Goal: Task Accomplishment & Management: Manage account settings

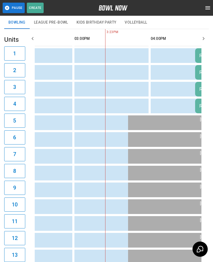
scroll to position [0, 403]
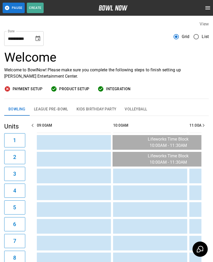
click at [34, 41] on button "Choose date, selected date is Oct 14, 2025" at bounding box center [38, 38] width 11 height 11
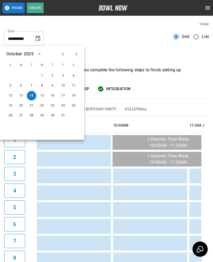
click at [74, 59] on div "[DATE] S M T W T F S 1 2 3 4 5 6 7 8 9 10 11 12 13 14 15 16 17 18 19 20 21 22 2…" at bounding box center [42, 93] width 84 height 94
click at [75, 53] on icon "Next month" at bounding box center [76, 54] width 6 height 6
click at [76, 55] on icon "Next month" at bounding box center [76, 54] width 6 height 6
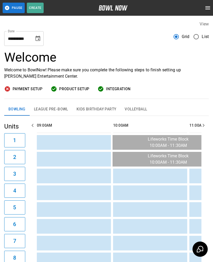
click at [74, 24] on div "View" at bounding box center [106, 24] width 204 height 6
click at [40, 37] on icon "Choose date, selected date is Oct 14, 2025" at bounding box center [37, 38] width 5 height 5
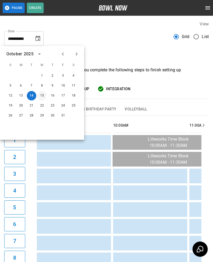
click at [41, 97] on button "15" at bounding box center [41, 95] width 9 height 9
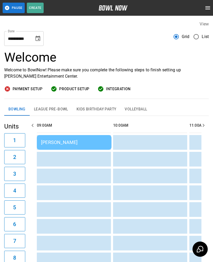
scroll to position [0, 0]
click at [61, 110] on button "League Pre-Bowl" at bounding box center [51, 109] width 43 height 13
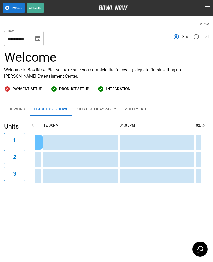
scroll to position [0, 194]
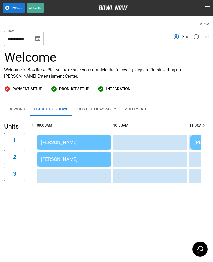
click at [39, 40] on icon "Choose date, selected date is Oct 15, 2025" at bounding box center [38, 38] width 6 height 6
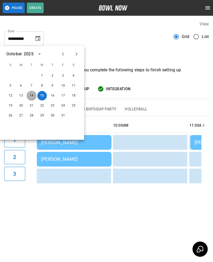
click at [29, 97] on button "14" at bounding box center [31, 95] width 9 height 9
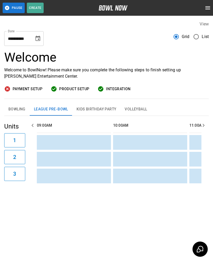
click at [30, 40] on input "**********" at bounding box center [17, 38] width 26 height 15
click at [34, 39] on button "Choose date, selected date is Oct 14, 2025" at bounding box center [38, 38] width 11 height 11
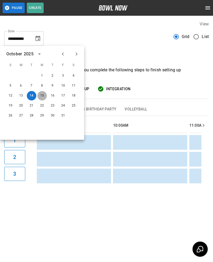
click at [39, 97] on button "15" at bounding box center [41, 95] width 9 height 9
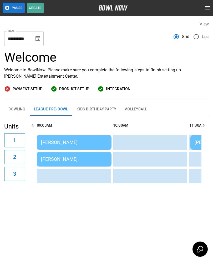
scroll to position [0, 0]
click at [16, 109] on button "Bowling" at bounding box center [16, 109] width 25 height 13
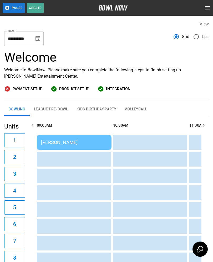
click at [63, 142] on div "[PERSON_NAME]" at bounding box center [74, 143] width 66 height 6
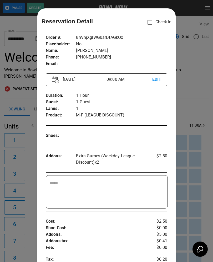
scroll to position [8, 0]
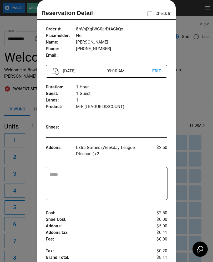
click at [29, 162] on div at bounding box center [106, 131] width 213 height 262
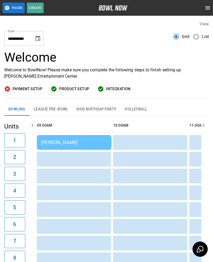
click at [54, 112] on button "League Pre-Bowl" at bounding box center [51, 109] width 43 height 13
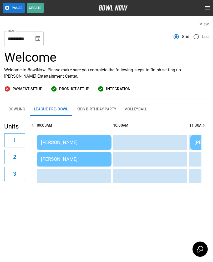
click at [13, 113] on button "Bowling" at bounding box center [16, 109] width 25 height 13
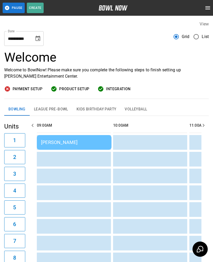
click at [72, 141] on div "[PERSON_NAME]" at bounding box center [74, 143] width 66 height 6
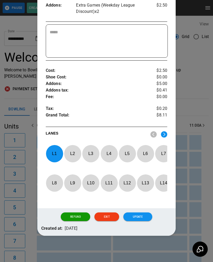
scroll to position [154, 0]
click at [77, 217] on button "Refund" at bounding box center [75, 217] width 29 height 9
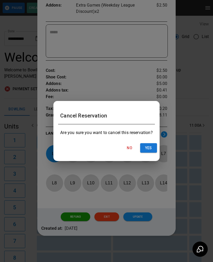
click at [150, 151] on button "Yes" at bounding box center [148, 148] width 17 height 10
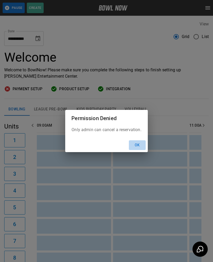
click at [137, 147] on button "Ok" at bounding box center [137, 145] width 17 height 10
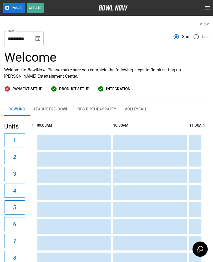
click at [56, 113] on button "League Pre-Bowl" at bounding box center [51, 109] width 43 height 13
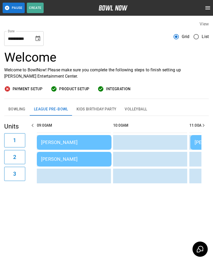
click at [79, 160] on div "[PERSON_NAME]" at bounding box center [74, 160] width 66 height 6
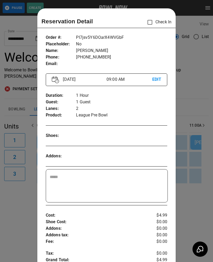
scroll to position [8, 0]
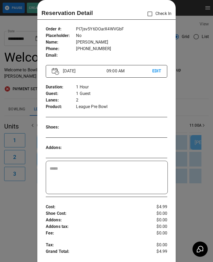
click at [24, 22] on div at bounding box center [106, 131] width 213 height 262
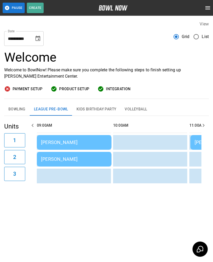
click at [20, 110] on button "Bowling" at bounding box center [16, 109] width 25 height 13
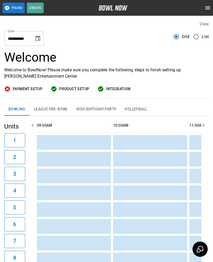
click at [36, 40] on icon "Choose date, selected date is Oct 15, 2025" at bounding box center [37, 38] width 5 height 5
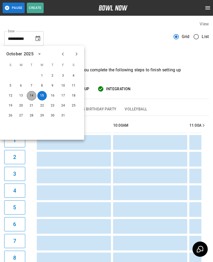
click at [30, 98] on button "14" at bounding box center [31, 95] width 9 height 9
type input "**********"
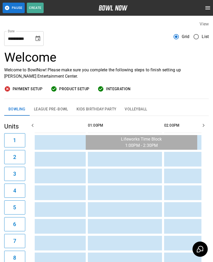
scroll to position [0, 274]
